Goal: Transaction & Acquisition: Purchase product/service

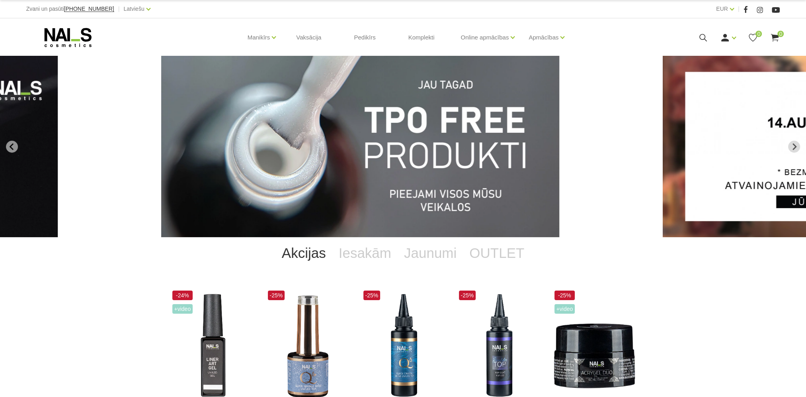
click at [697, 40] on div "Ienākt Reģistrēties 0 0" at bounding box center [704, 38] width 151 height 10
click at [705, 35] on icon at bounding box center [703, 38] width 10 height 10
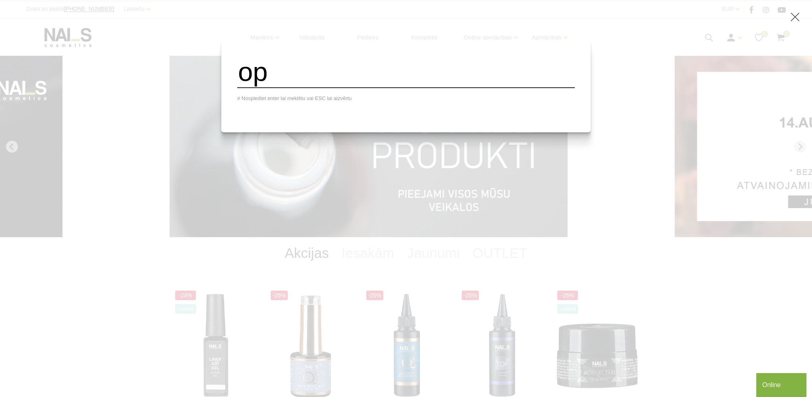
type input "opl"
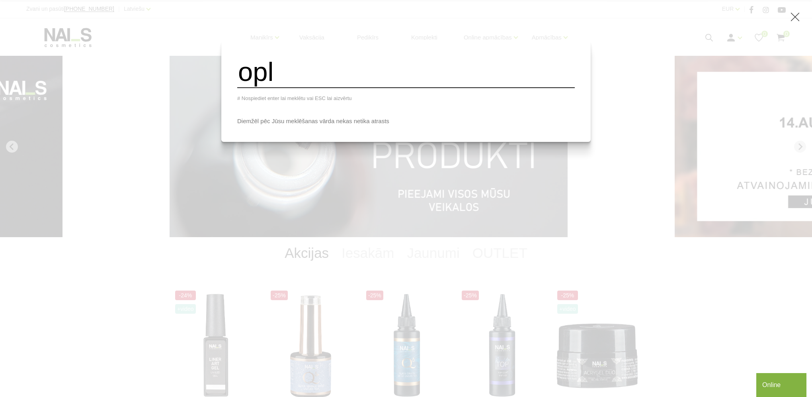
drag, startPoint x: 313, startPoint y: 82, endPoint x: 239, endPoint y: 87, distance: 73.8
click at [239, 87] on div "opl # Nospiediet enter lai meklētu vai ESC lai aizvērtu Diemžēl pēc Jūsu meklēš…" at bounding box center [405, 91] width 369 height 102
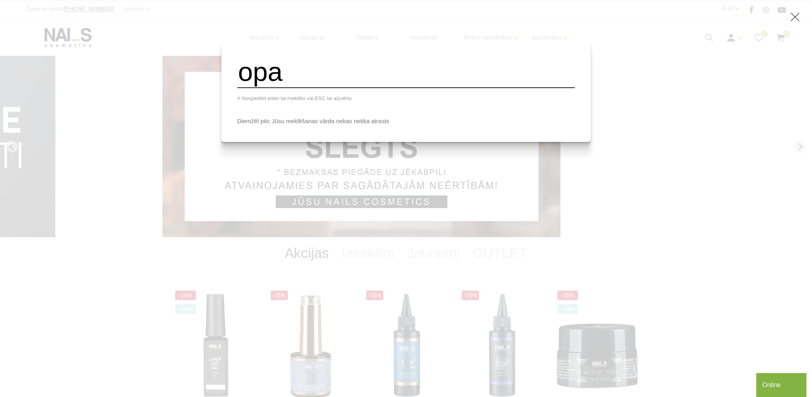
type input "opal"
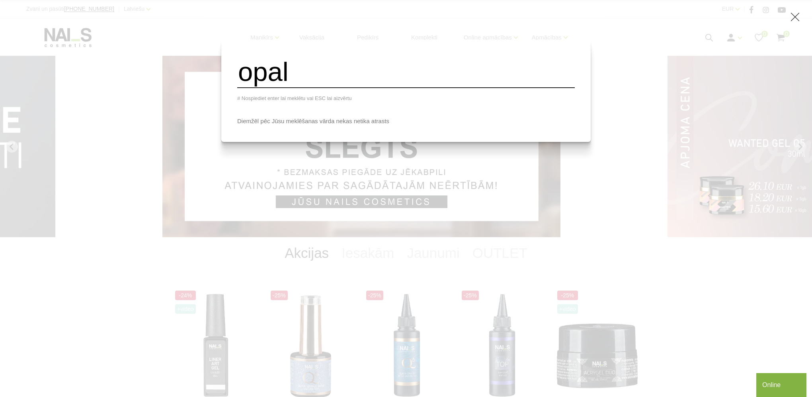
drag, startPoint x: 324, startPoint y: 81, endPoint x: 234, endPoint y: 88, distance: 90.3
click at [234, 88] on div "opal # Nospiediet enter lai meklētu vai ESC lai aizvērtu Diemžēl pēc Jūsu meklē…" at bounding box center [406, 198] width 812 height 397
click at [276, 76] on input "search" at bounding box center [406, 72] width 338 height 32
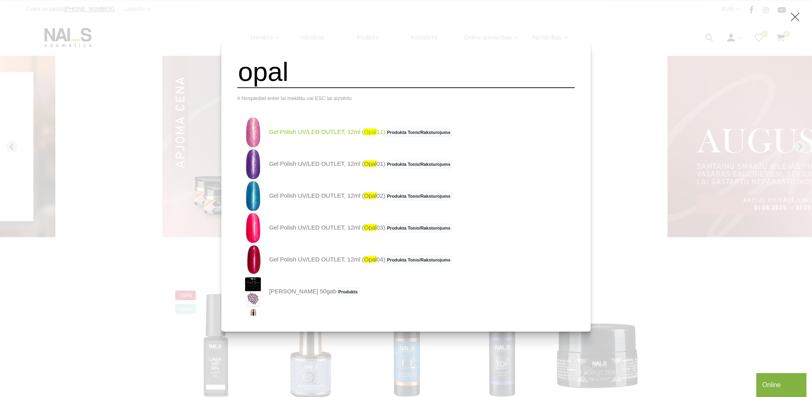
type input "opal"
click at [327, 134] on link "Gel Polish UV/LED OUTLET, 12ml ( opal 11) Produkta Tonis/Raksturojums" at bounding box center [344, 132] width 215 height 32
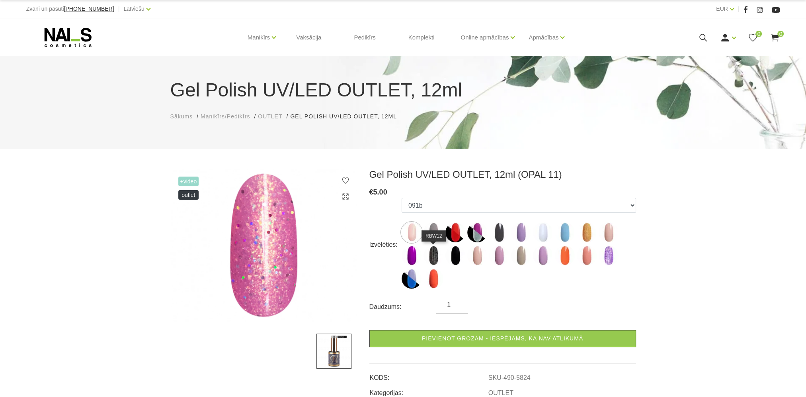
click at [431, 260] on img at bounding box center [434, 255] width 20 height 20
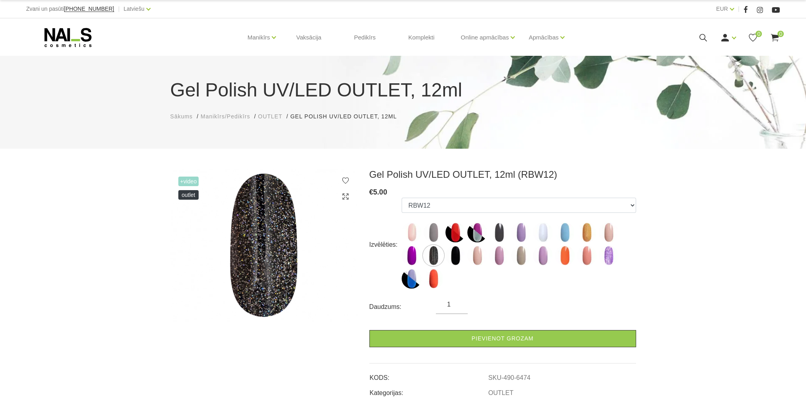
click at [522, 234] on img at bounding box center [521, 232] width 20 height 20
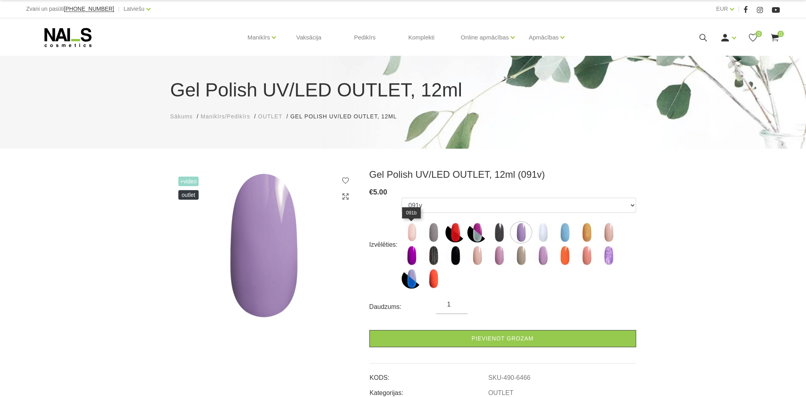
click at [408, 231] on img at bounding box center [412, 232] width 20 height 20
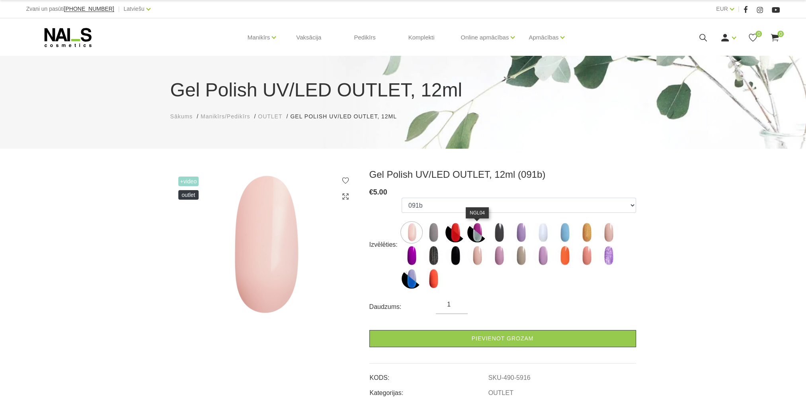
click at [482, 231] on img at bounding box center [477, 232] width 20 height 20
select select "6461"
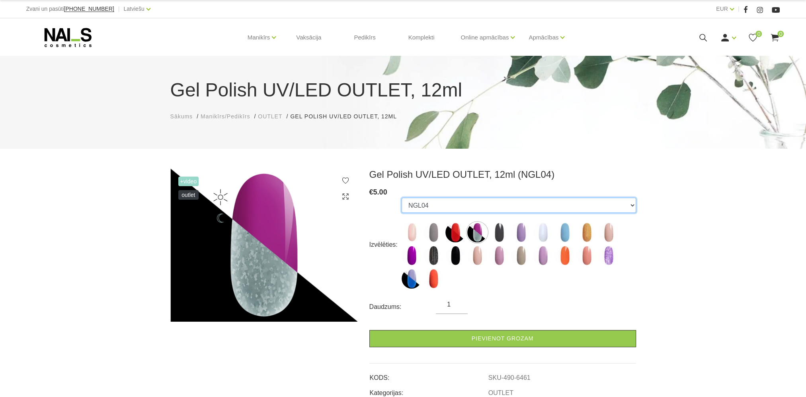
click at [635, 207] on select "091b 247v NGL11 NGL04 177v 091v 140b 300v RBW08 213v 091s RBW12 136v 238v 096v …" at bounding box center [519, 204] width 234 height 15
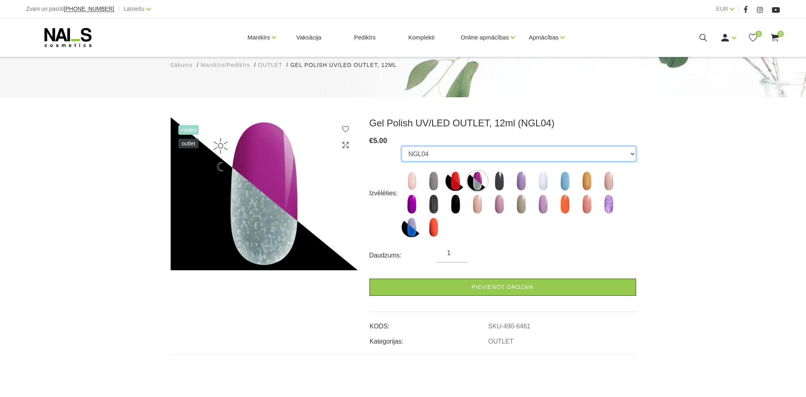
scroll to position [119, 0]
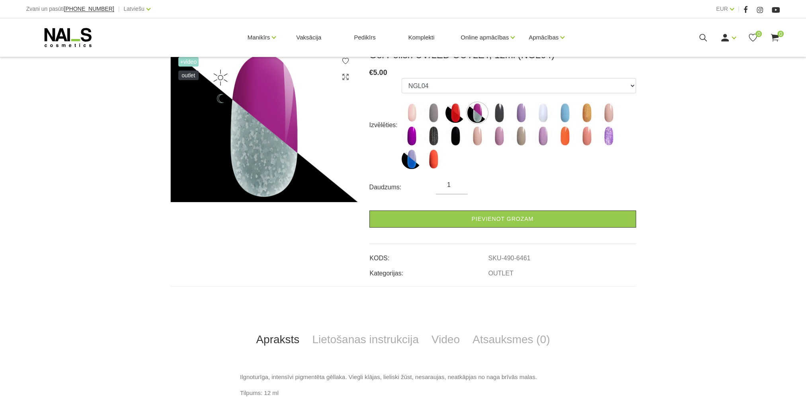
click at [729, 266] on div "+Video OUTLET Gel Polish UV/LED OUTLET, 12ml (NGL04) € 5.00 Izvēlēties: 091b 24…" at bounding box center [403, 237] width 806 height 376
